Goal: Task Accomplishment & Management: Use online tool/utility

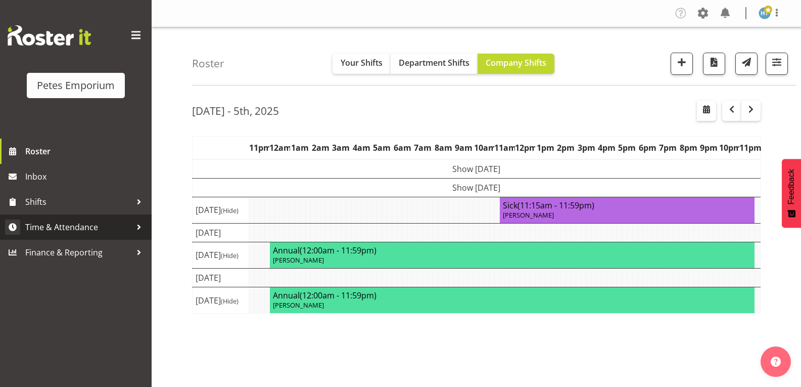
click at [89, 233] on span "Time & Attendance" at bounding box center [78, 226] width 106 height 15
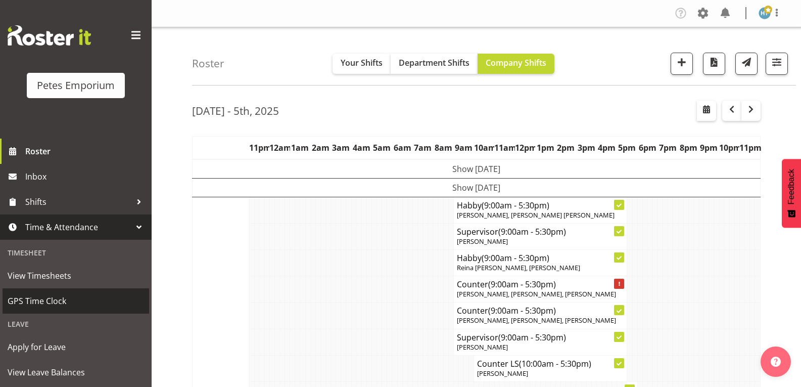
click at [58, 301] on span "GPS Time Clock" at bounding box center [76, 300] width 136 height 15
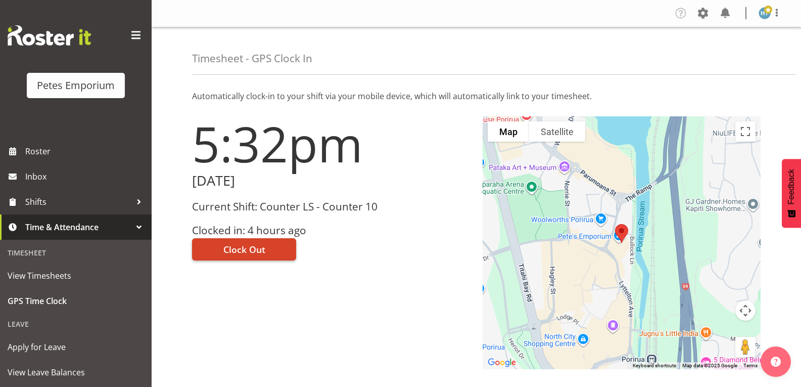
click at [271, 244] on button "Clock Out" at bounding box center [244, 249] width 104 height 22
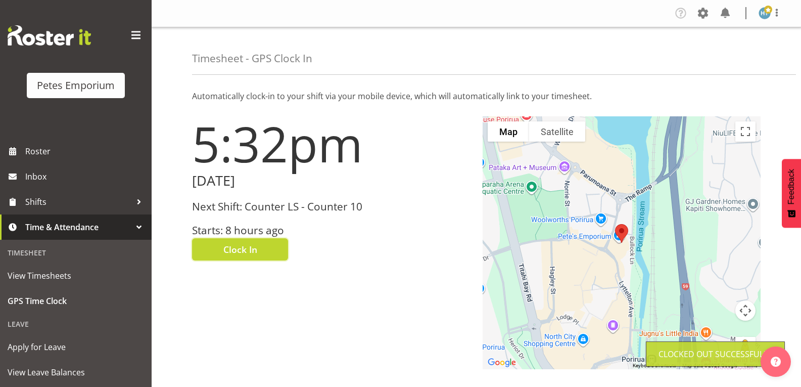
click at [767, 16] on img at bounding box center [764, 13] width 12 height 12
click at [709, 57] on link "Log Out" at bounding box center [734, 53] width 97 height 18
